Goal: Transaction & Acquisition: Download file/media

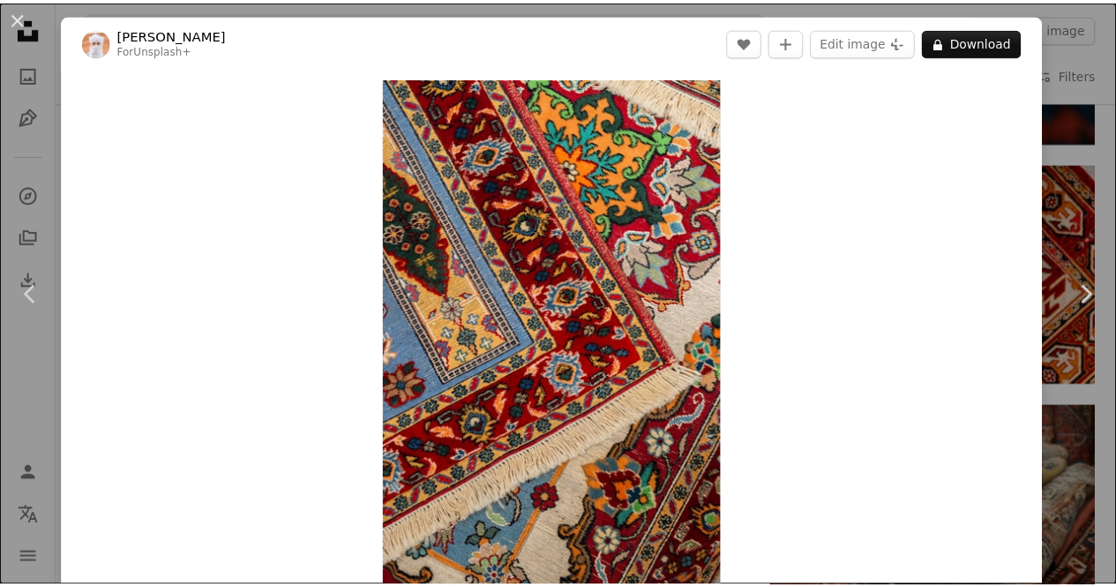
scroll to position [12211, 0]
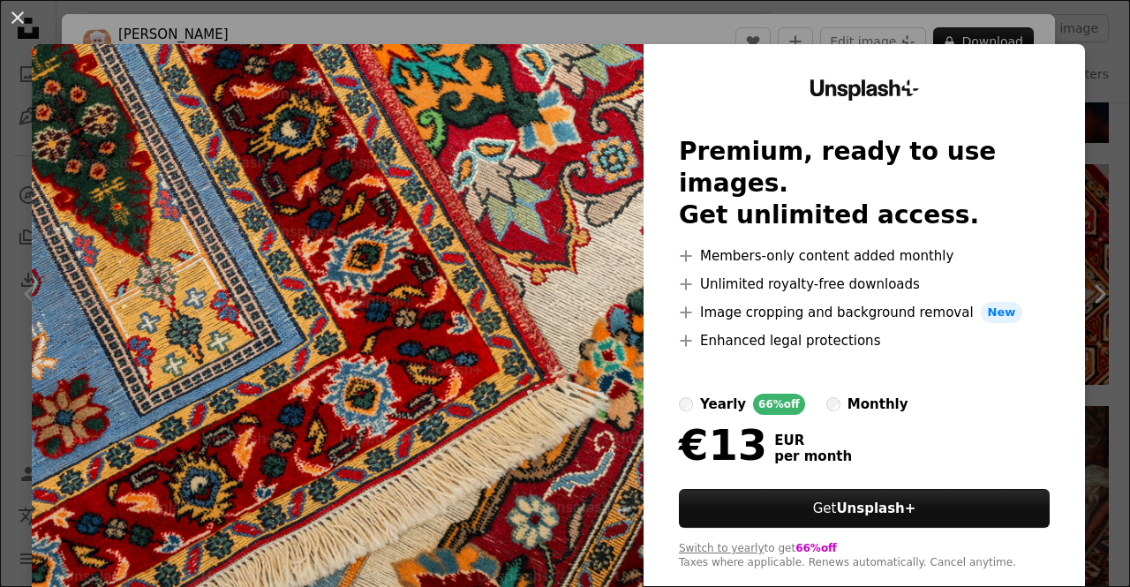
click at [981, 40] on div "An X shape Unsplash+ Premium, ready to use images. Get unlimited access. A plus…" at bounding box center [565, 293] width 1130 height 587
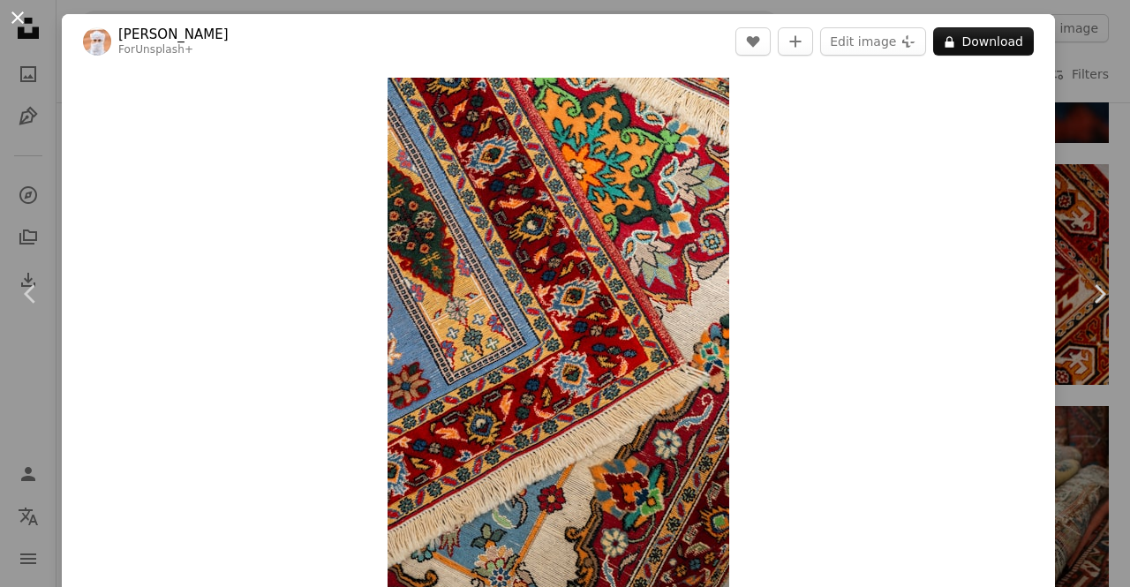
click at [11, 28] on button "An X shape" at bounding box center [17, 17] width 21 height 21
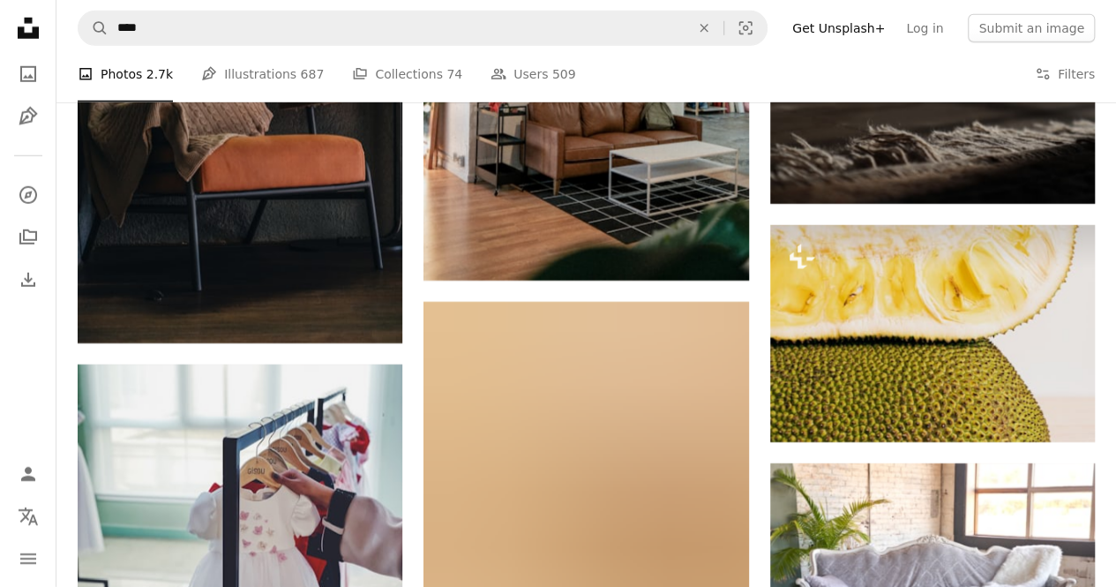
scroll to position [19386, 0]
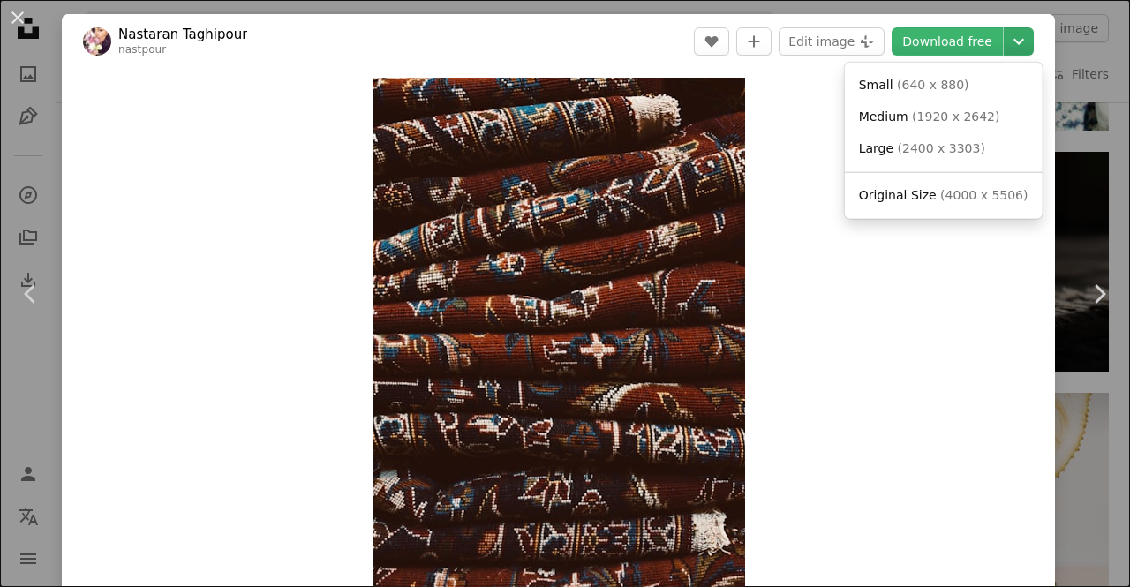
click at [1004, 31] on icon "Chevron down" at bounding box center [1018, 41] width 28 height 21
click at [900, 201] on span "Original Size" at bounding box center [898, 195] width 78 height 14
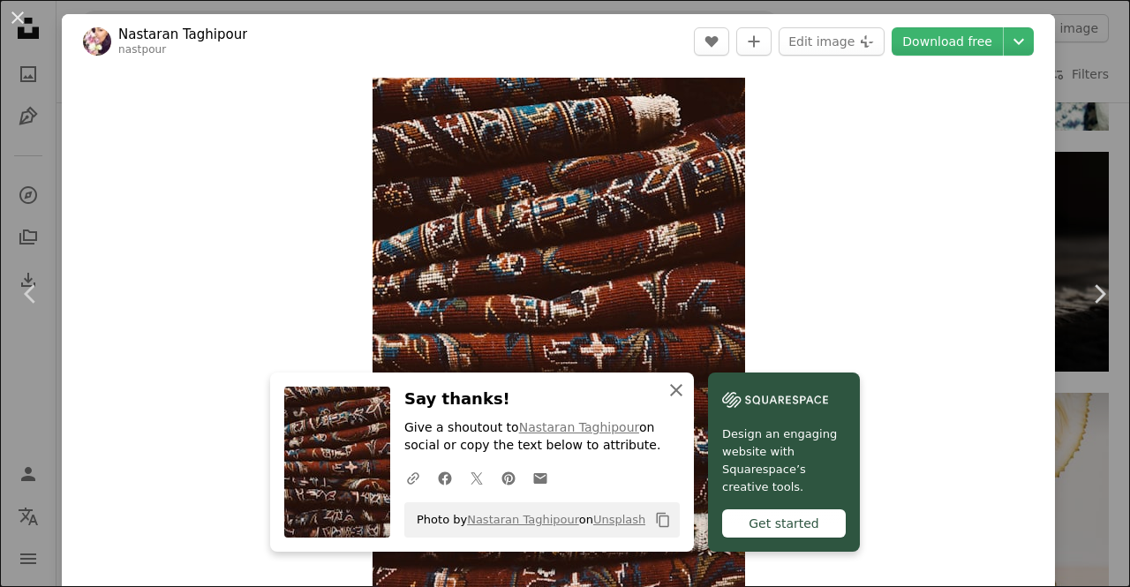
click at [694, 375] on button "An X shape Close" at bounding box center [675, 389] width 35 height 35
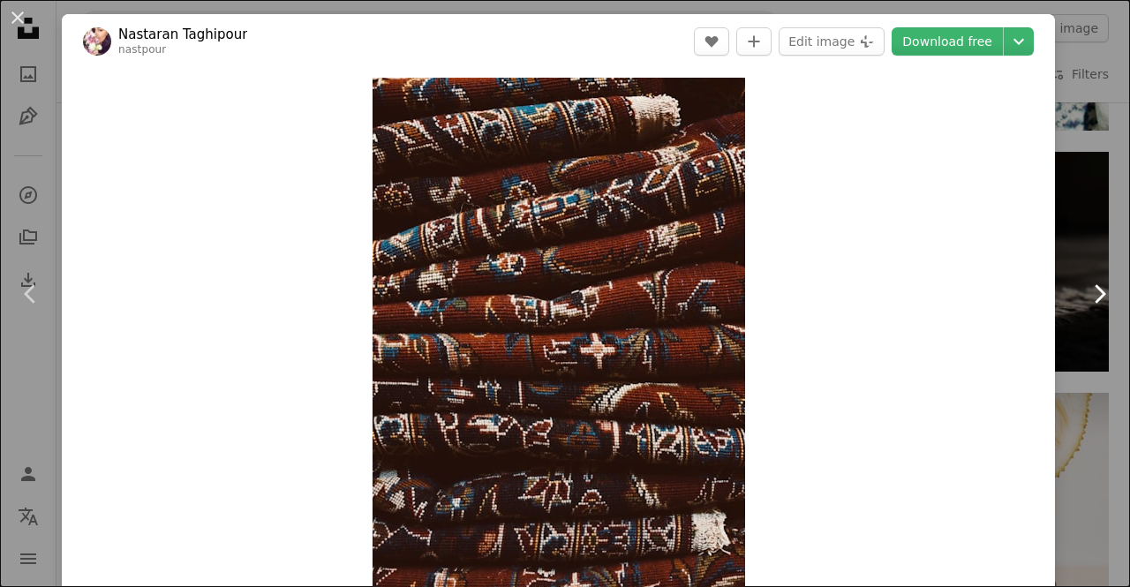
click at [1090, 213] on link "Chevron right" at bounding box center [1099, 293] width 62 height 169
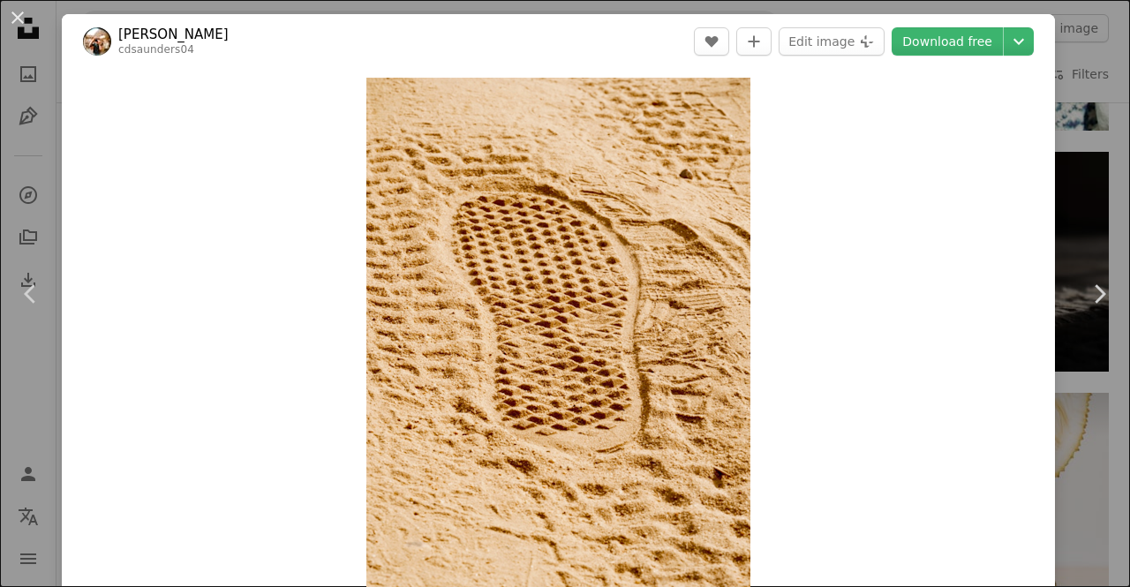
click at [24, 41] on div "An X shape Chevron left Chevron right [PERSON_NAME] cdsaunders04 A heart A plus…" at bounding box center [565, 293] width 1130 height 587
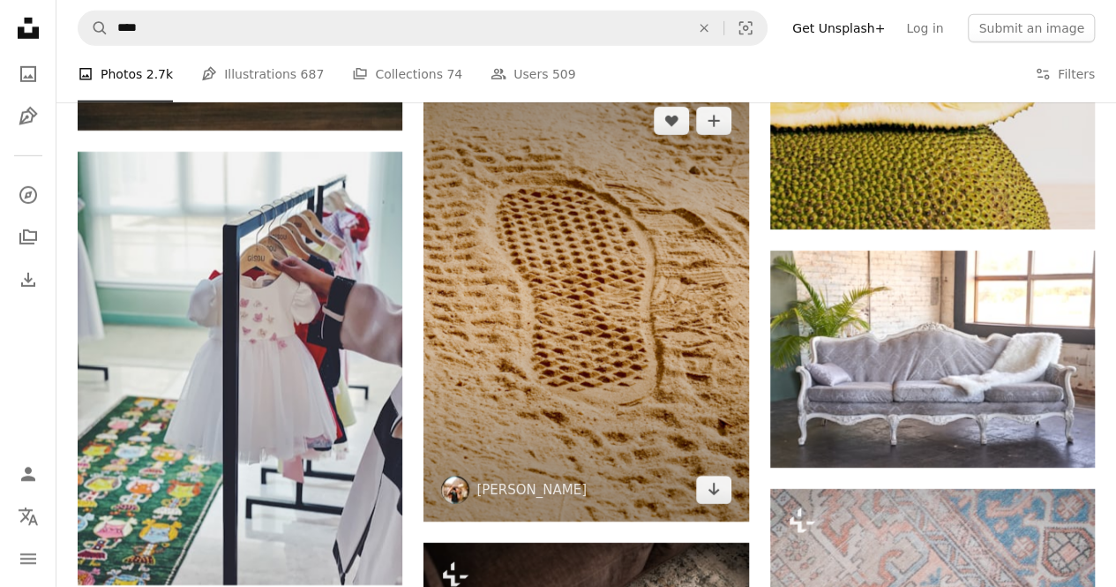
scroll to position [19520, 0]
